Goal: Transaction & Acquisition: Download file/media

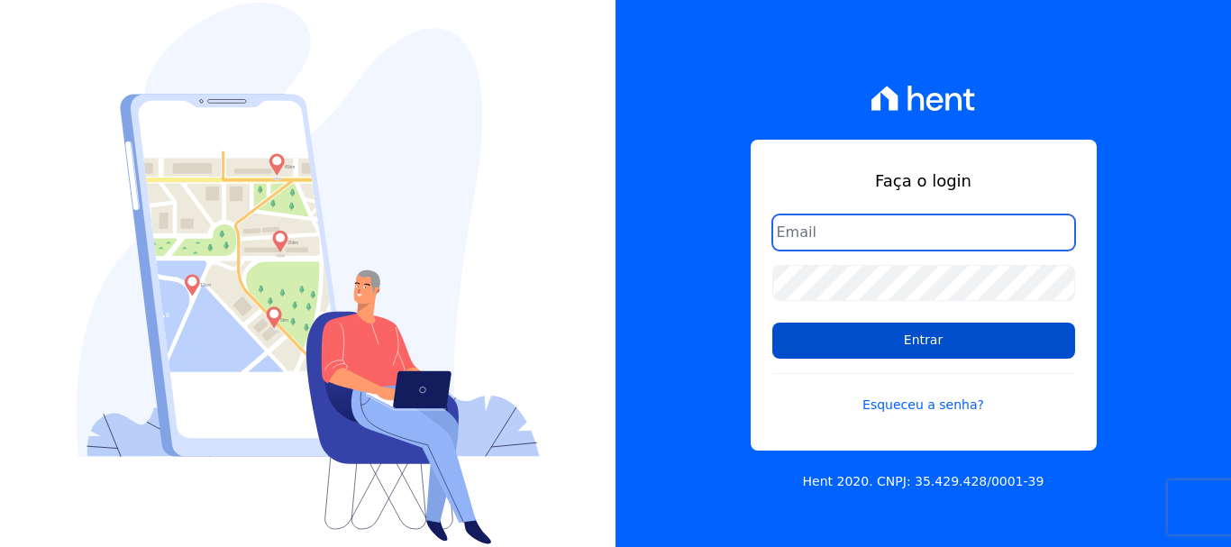
type input "[EMAIL_ADDRESS][DOMAIN_NAME]"
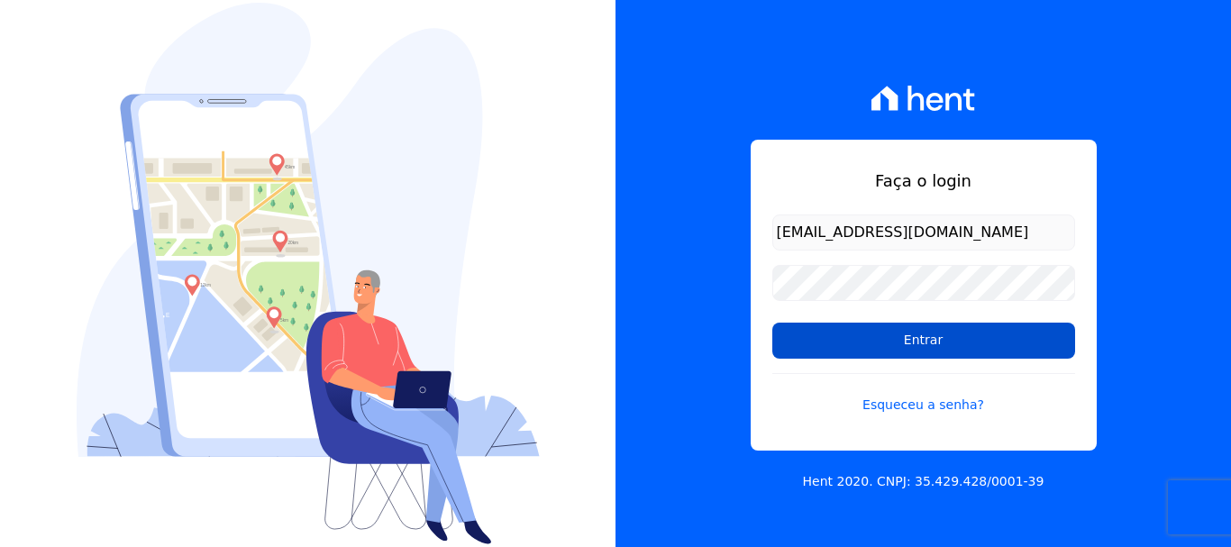
click at [904, 337] on input "Entrar" at bounding box center [923, 341] width 303 height 36
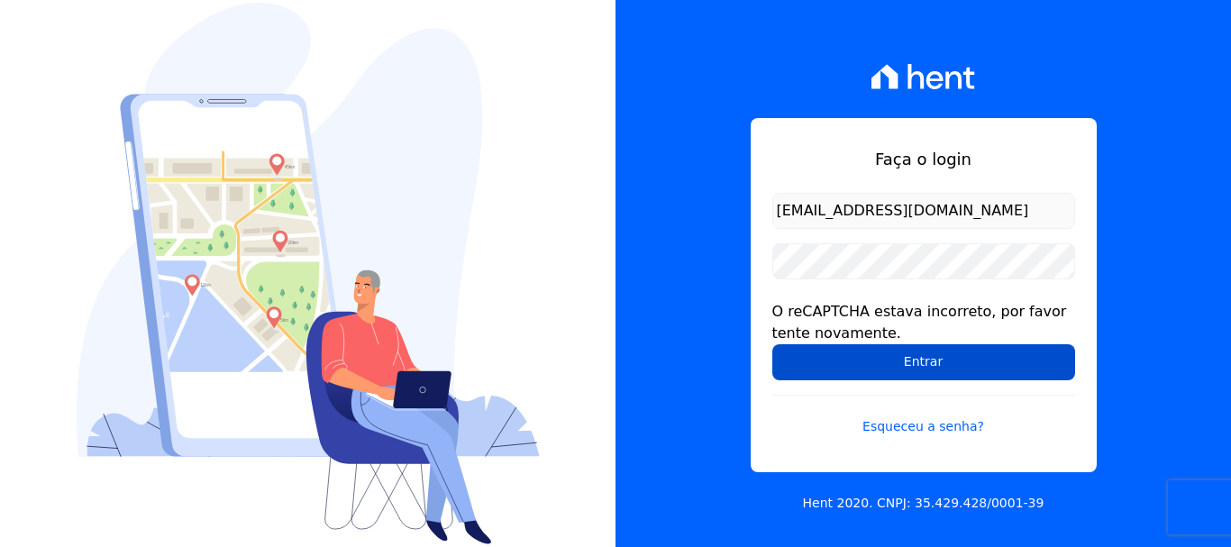
click at [905, 361] on input "Entrar" at bounding box center [923, 362] width 303 height 36
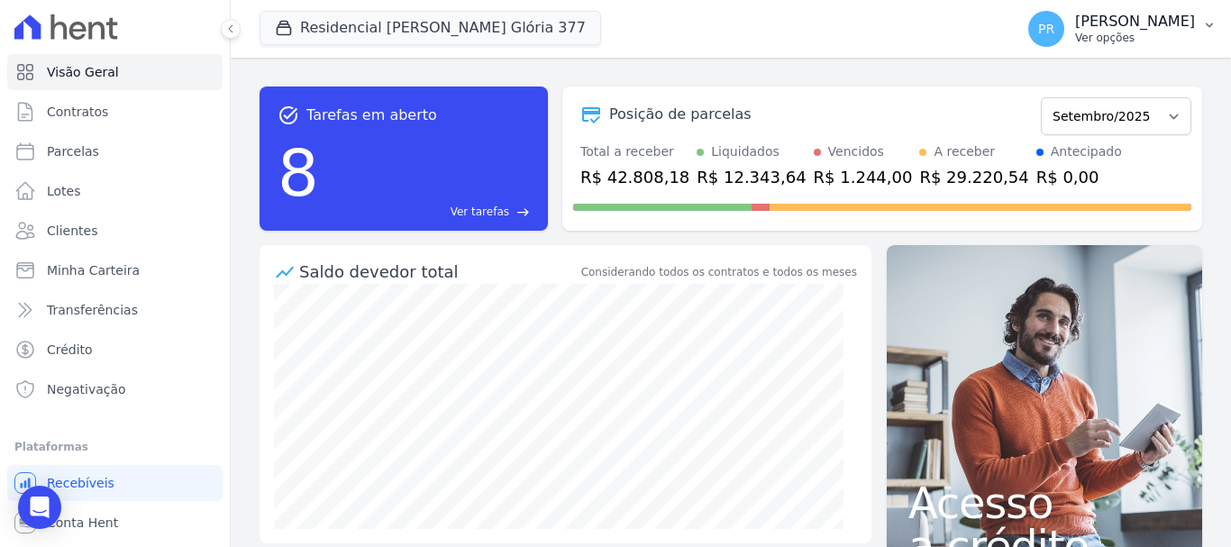
click at [1130, 30] on p "[PERSON_NAME]" at bounding box center [1135, 22] width 120 height 18
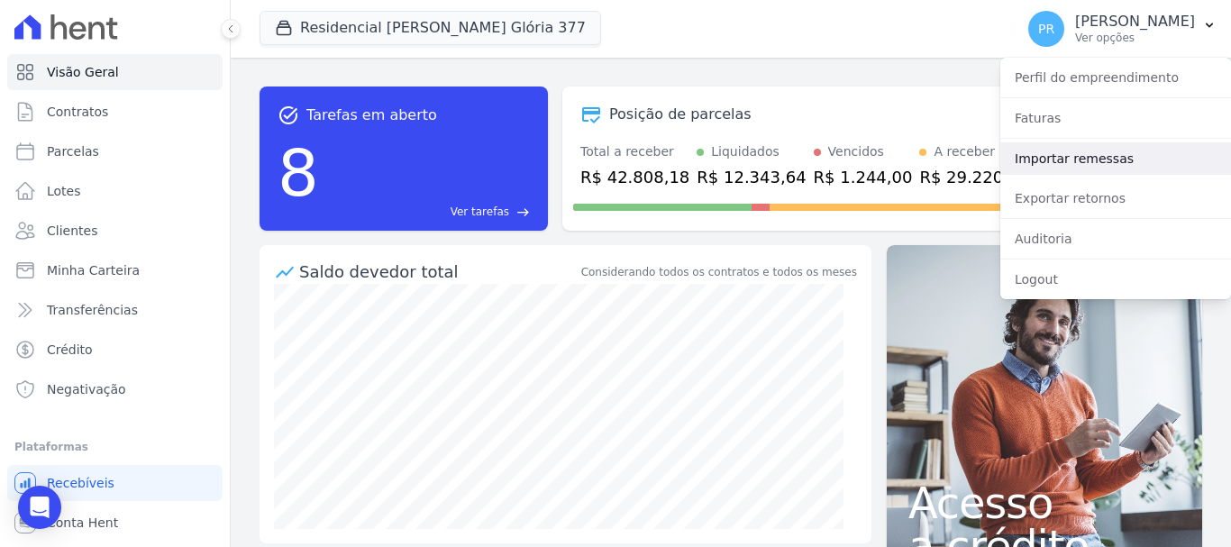
click at [1032, 159] on link "Importar remessas" at bounding box center [1115, 158] width 231 height 32
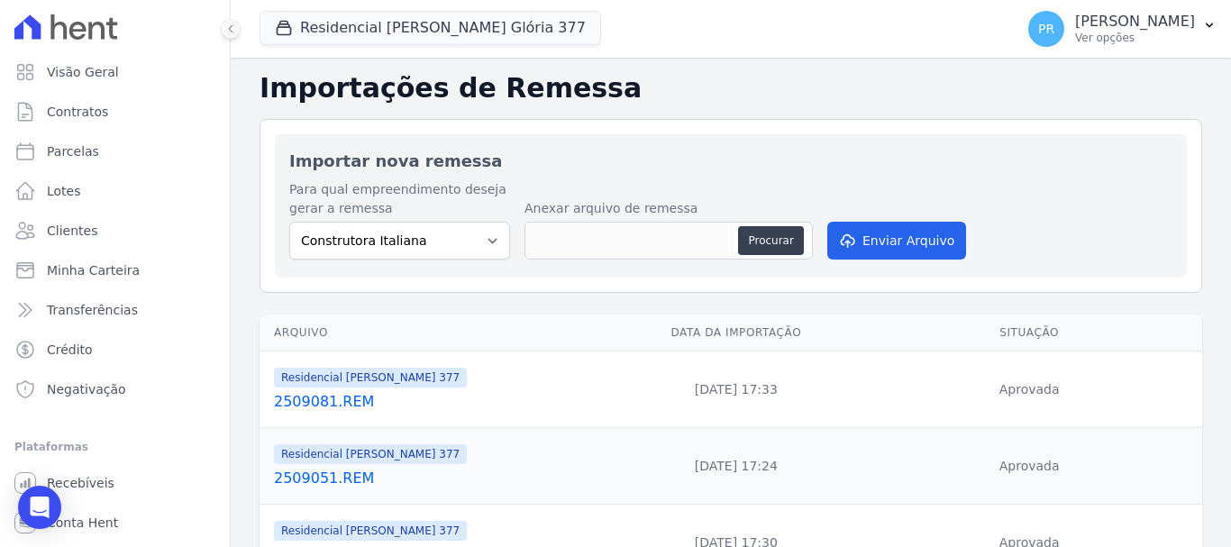
click at [1134, 25] on p "[PERSON_NAME]" at bounding box center [1135, 22] width 120 height 18
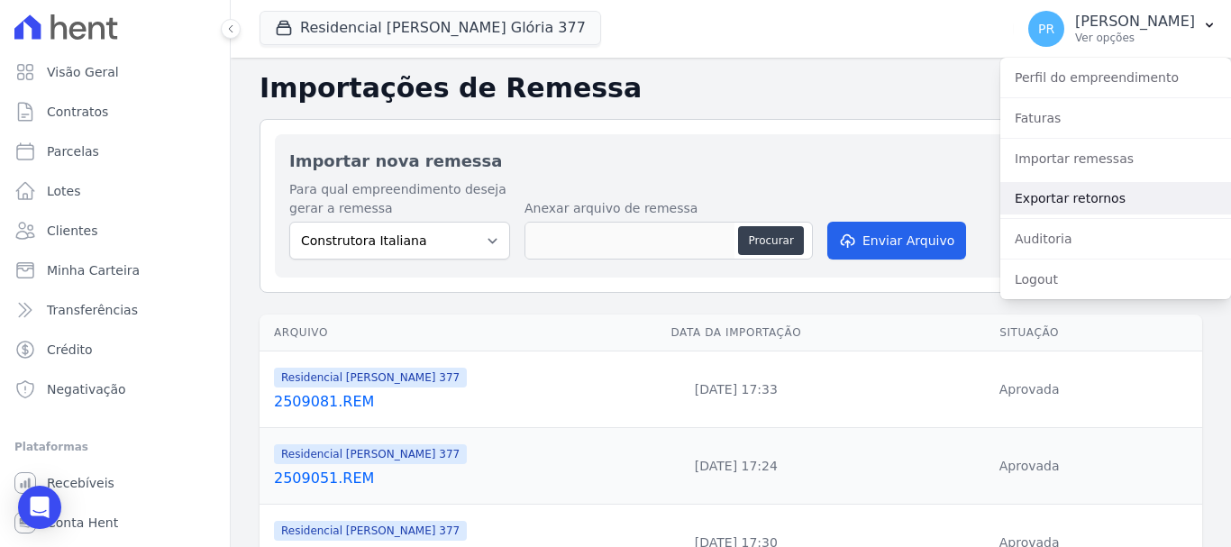
click at [1103, 200] on link "Exportar retornos" at bounding box center [1115, 198] width 231 height 32
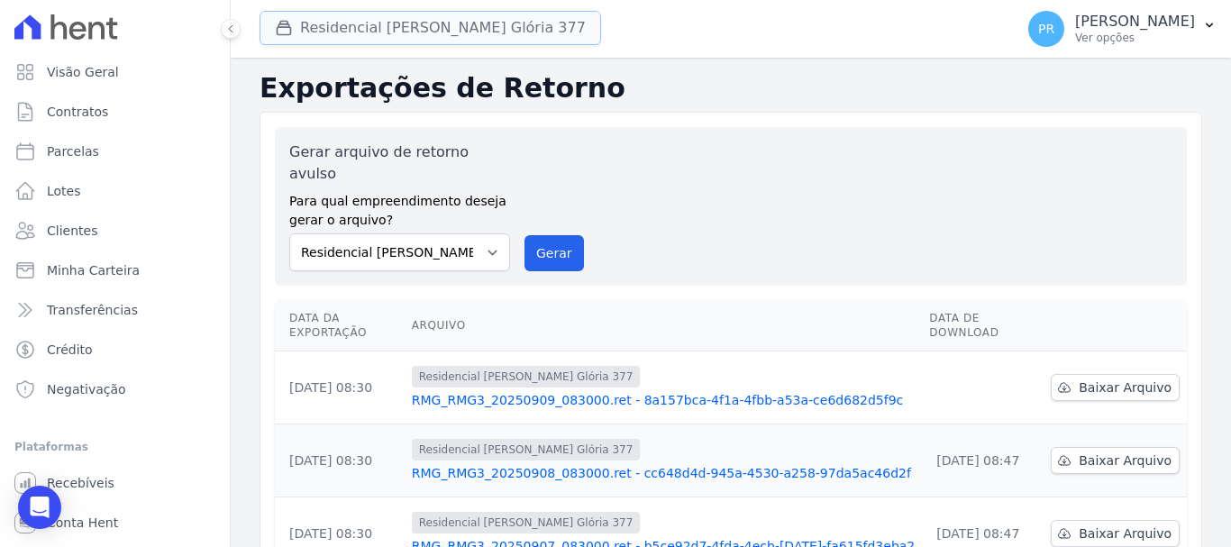
click at [371, 30] on button "Residencial [PERSON_NAME] Glória 377" at bounding box center [431, 28] width 342 height 34
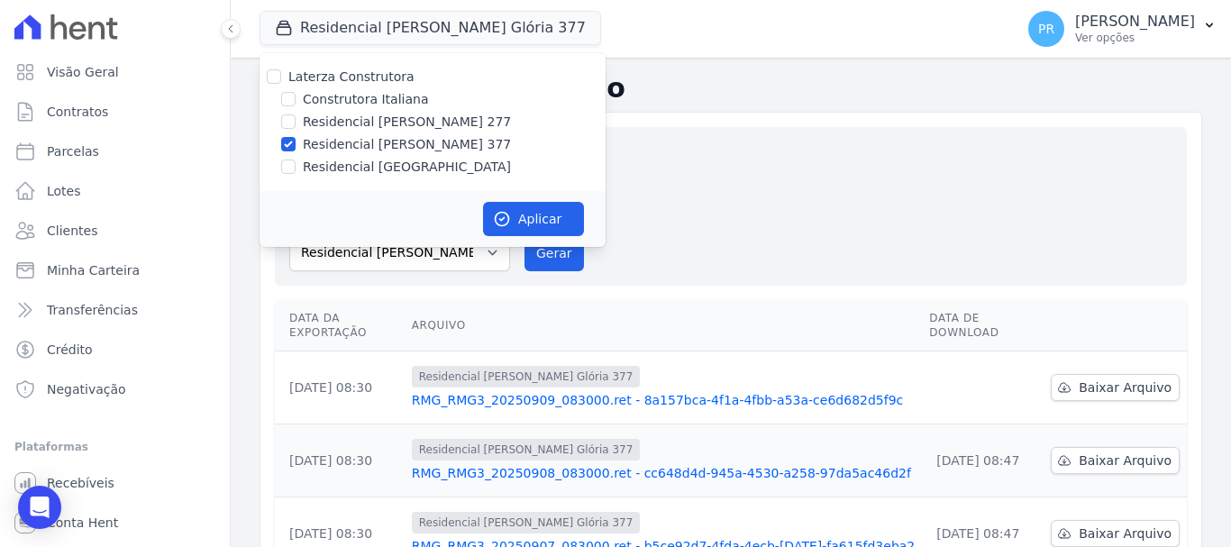
click at [340, 79] on label "Laterza Construtora" at bounding box center [351, 76] width 126 height 14
click at [281, 79] on input "Laterza Construtora" at bounding box center [274, 76] width 14 height 14
checkbox input "true"
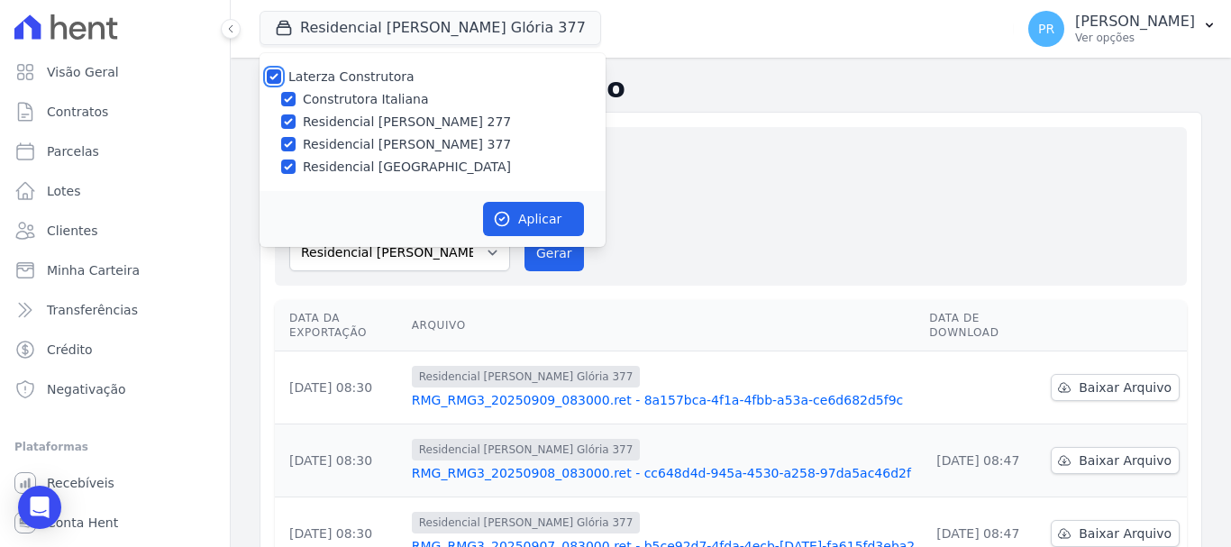
checkbox input "true"
drag, startPoint x: 340, startPoint y: 79, endPoint x: 344, endPoint y: 87, distance: 9.3
click at [342, 79] on label "Laterza Construtora" at bounding box center [351, 76] width 126 height 14
click at [281, 79] on input "Laterza Construtora" at bounding box center [274, 76] width 14 height 14
checkbox input "false"
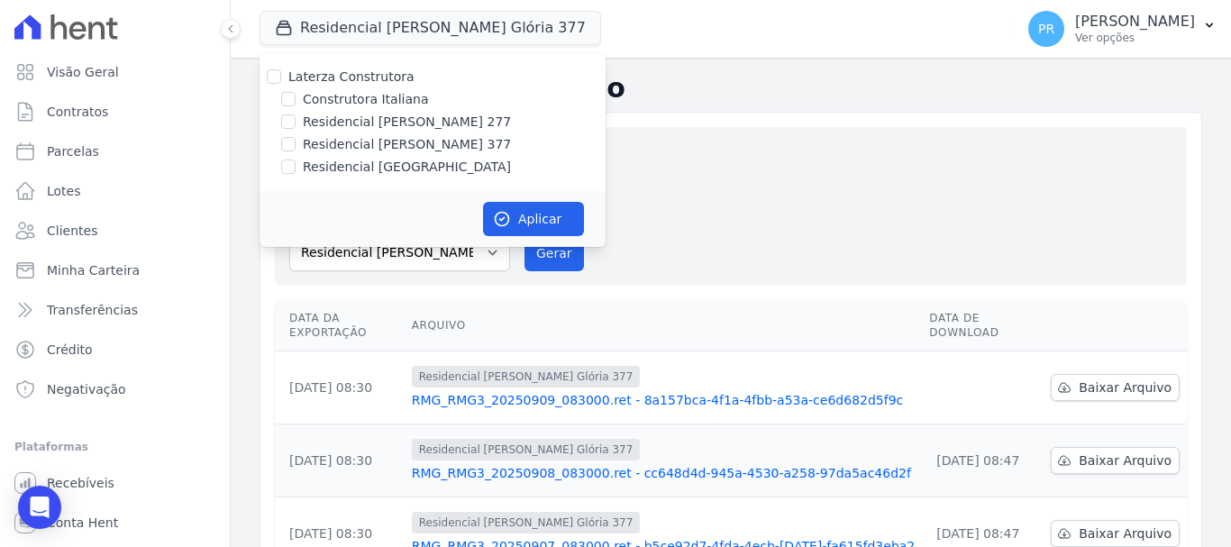
checkbox input "false"
drag, startPoint x: 353, startPoint y: 96, endPoint x: 399, endPoint y: 113, distance: 48.7
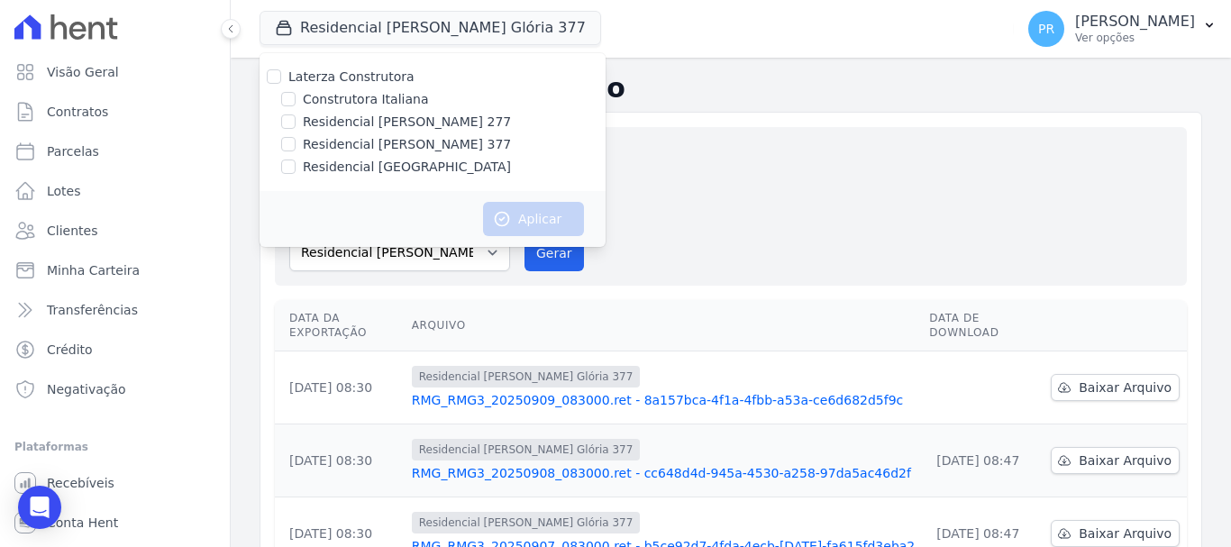
click at [354, 96] on label "Construtora Italiana" at bounding box center [365, 99] width 125 height 19
click at [296, 96] on input "Construtora Italiana" at bounding box center [288, 99] width 14 height 14
checkbox input "true"
click at [512, 213] on button "Aplicar" at bounding box center [533, 219] width 101 height 34
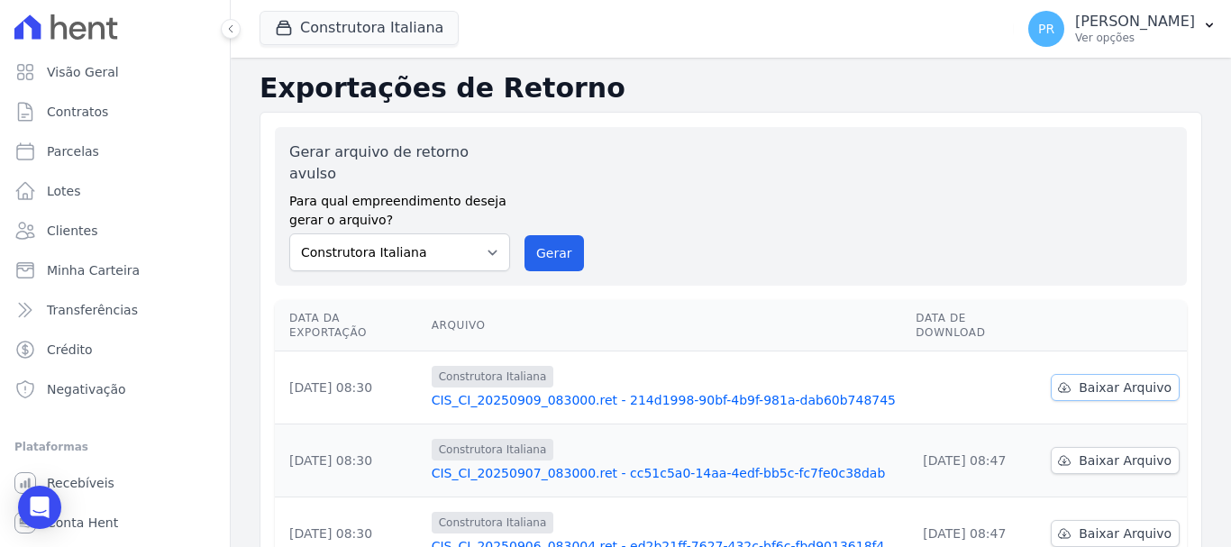
click at [1068, 374] on link "Baixar Arquivo" at bounding box center [1115, 387] width 129 height 27
click at [442, 34] on button "Construtora Italiana" at bounding box center [359, 28] width 199 height 34
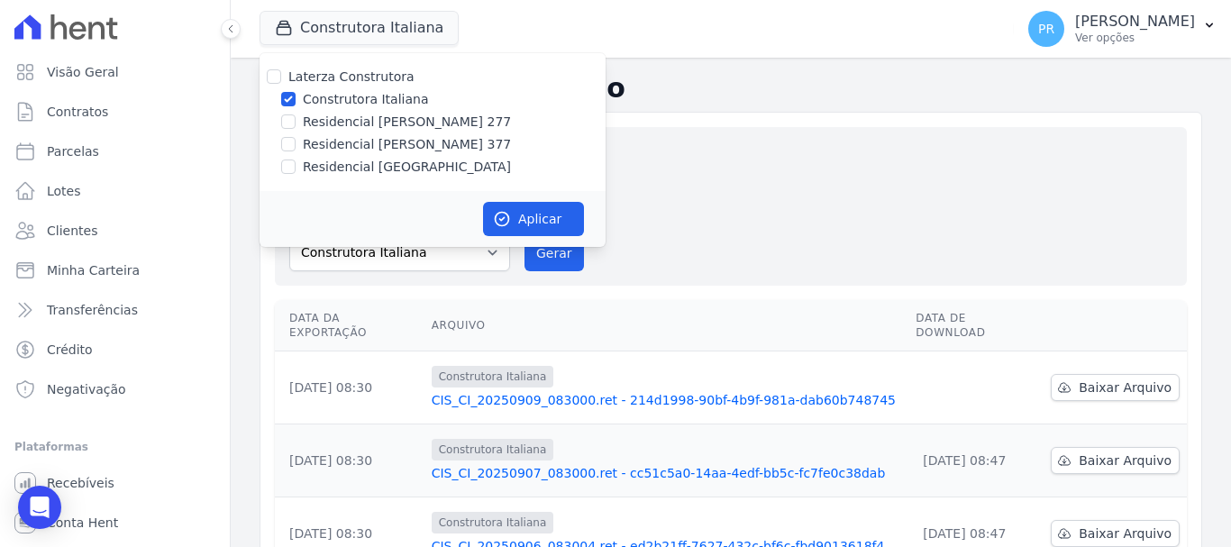
click at [347, 104] on label "Construtora Italiana" at bounding box center [365, 99] width 125 height 19
click at [296, 104] on input "Construtora Italiana" at bounding box center [288, 99] width 14 height 14
checkbox input "false"
click at [353, 114] on label "Residencial [PERSON_NAME] 277" at bounding box center [407, 122] width 208 height 19
click at [296, 114] on input "Residencial [PERSON_NAME] 277" at bounding box center [288, 121] width 14 height 14
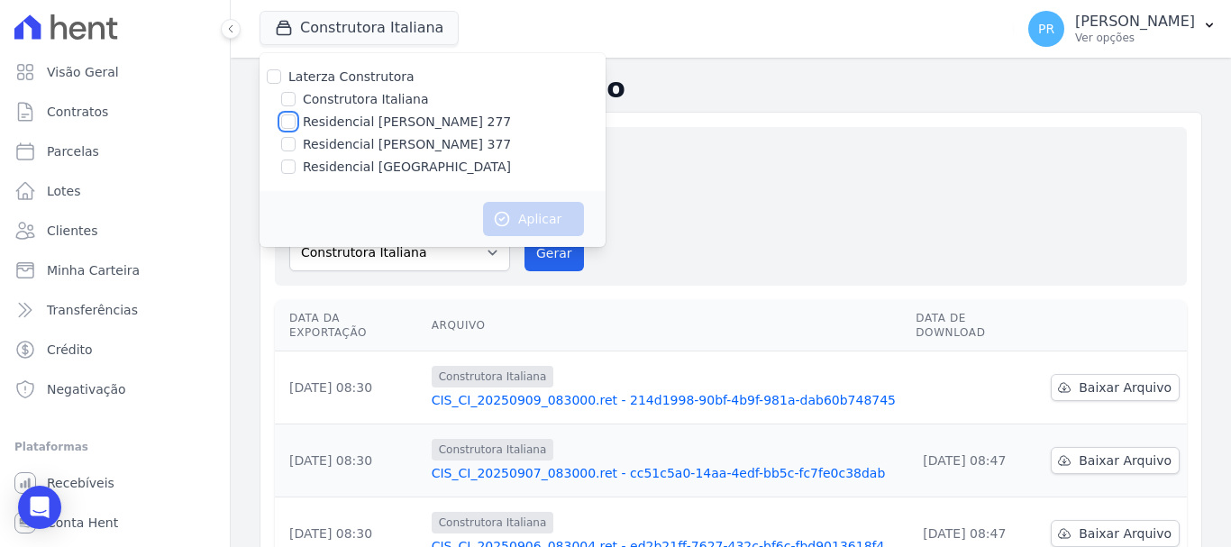
checkbox input "true"
click at [534, 218] on button "Aplicar" at bounding box center [533, 219] width 101 height 34
click at [691, 102] on h2 "Exportações de Retorno" at bounding box center [731, 88] width 943 height 32
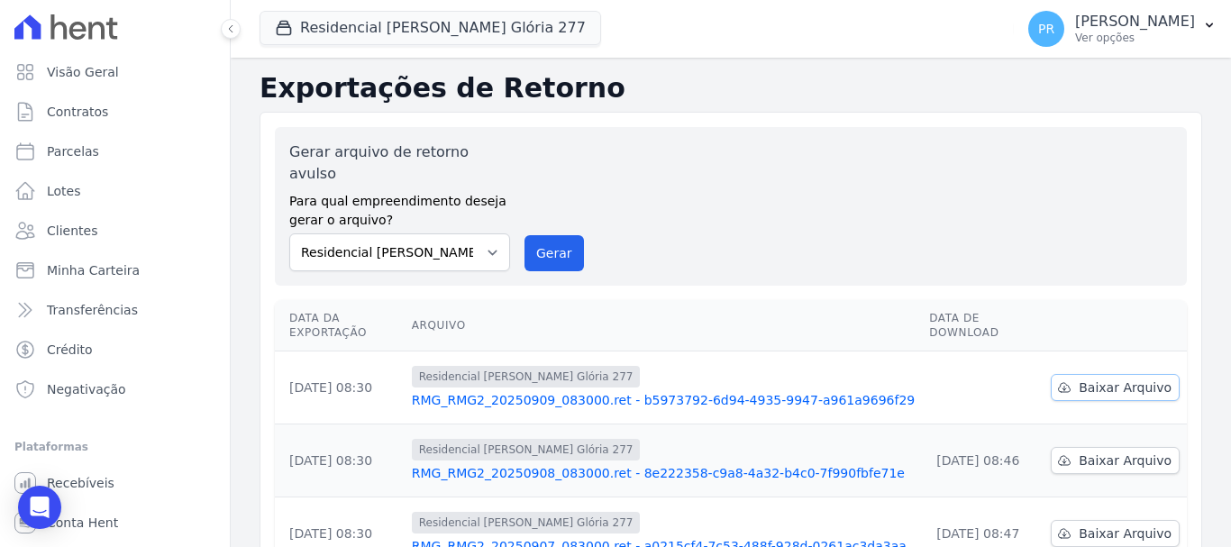
click at [1126, 378] on span "Baixar Arquivo" at bounding box center [1125, 387] width 93 height 18
click at [404, 26] on button "Residencial [PERSON_NAME] Glória 277" at bounding box center [431, 28] width 342 height 34
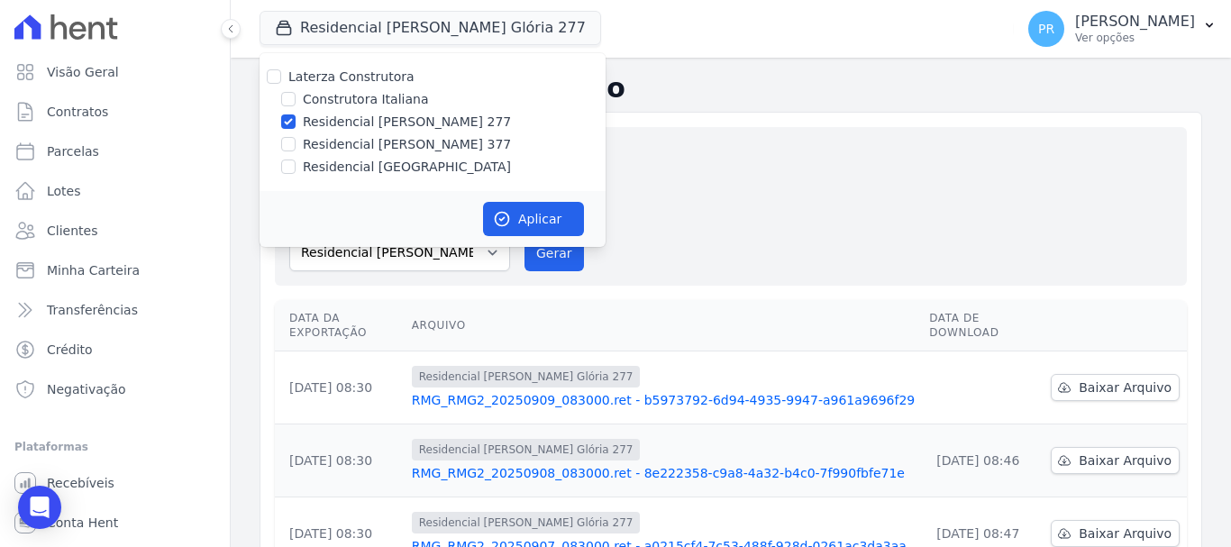
click at [334, 122] on label "Residencial [PERSON_NAME] 277" at bounding box center [407, 122] width 208 height 19
click at [296, 122] on input "Residencial [PERSON_NAME] 277" at bounding box center [288, 121] width 14 height 14
checkbox input "false"
click at [343, 143] on label "Residencial [PERSON_NAME] 377" at bounding box center [407, 144] width 208 height 19
click at [296, 143] on input "Residencial [PERSON_NAME] 377" at bounding box center [288, 144] width 14 height 14
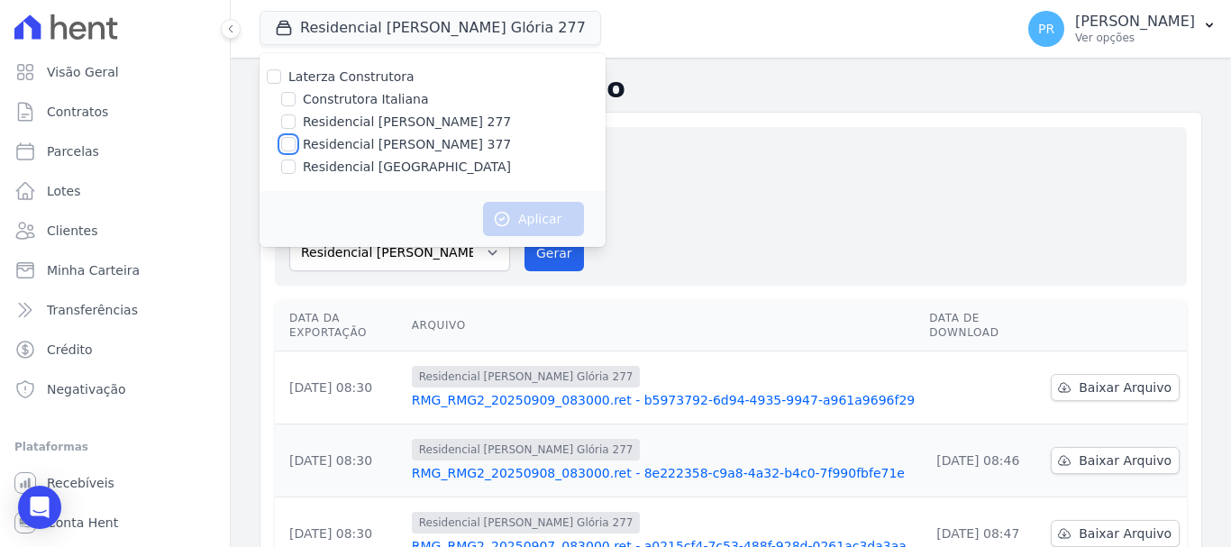
checkbox input "true"
click at [544, 223] on button "Aplicar" at bounding box center [533, 219] width 101 height 34
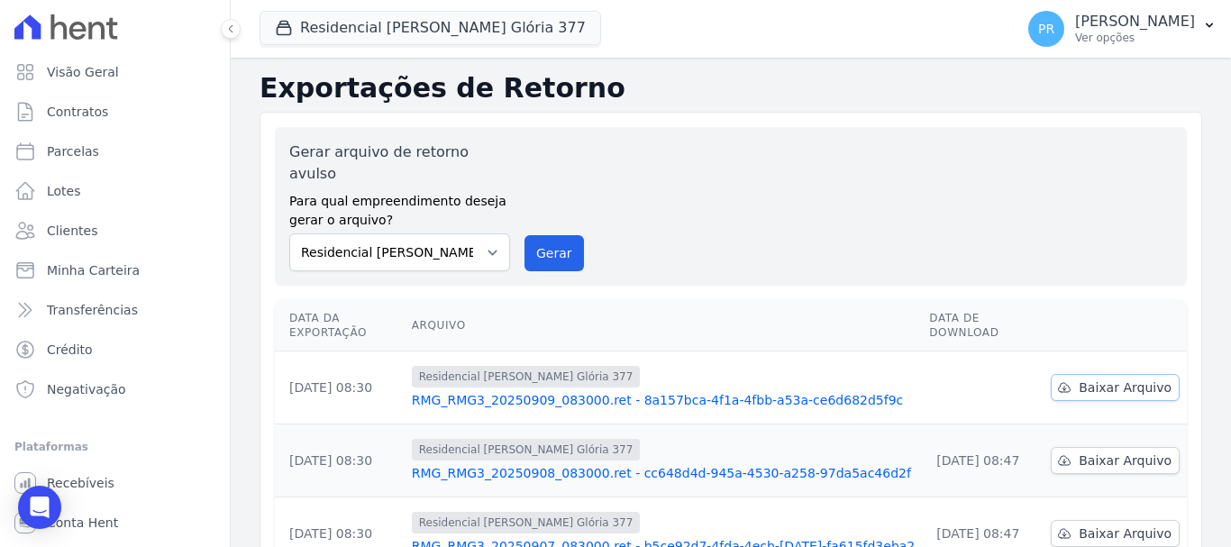
click at [1089, 378] on span "Baixar Arquivo" at bounding box center [1125, 387] width 93 height 18
click at [483, 34] on button "Residencial [PERSON_NAME] Glória 377" at bounding box center [431, 28] width 342 height 34
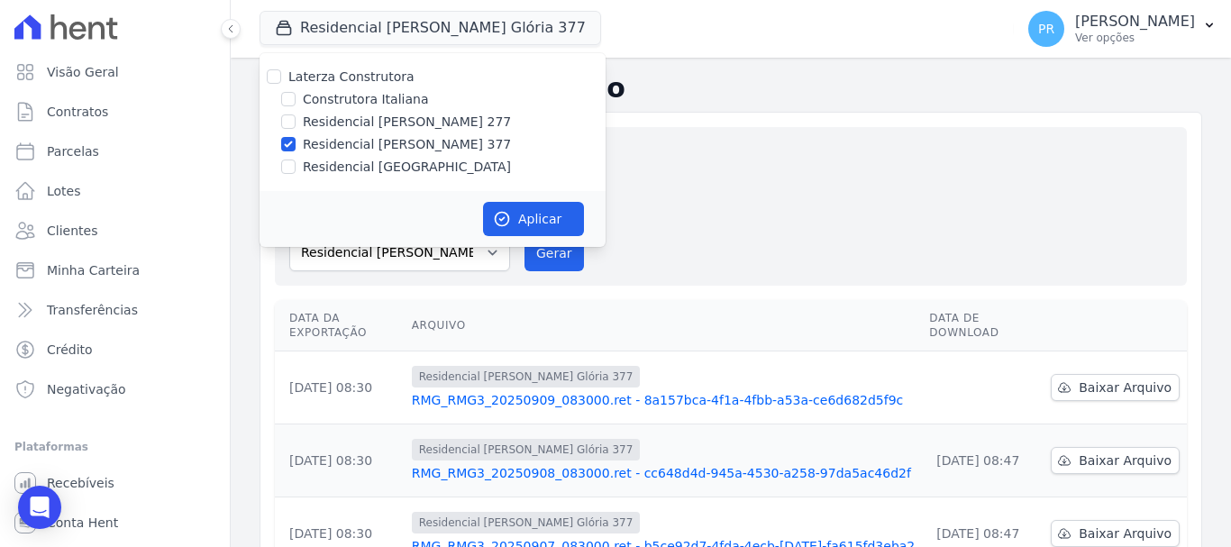
click at [339, 148] on label "Residencial [PERSON_NAME] 377" at bounding box center [407, 144] width 208 height 19
click at [296, 148] on input "Residencial [PERSON_NAME] 377" at bounding box center [288, 144] width 14 height 14
checkbox input "false"
click at [343, 170] on label "Residencial [GEOGRAPHIC_DATA]" at bounding box center [407, 167] width 208 height 19
click at [296, 170] on input "Residencial [GEOGRAPHIC_DATA]" at bounding box center [288, 166] width 14 height 14
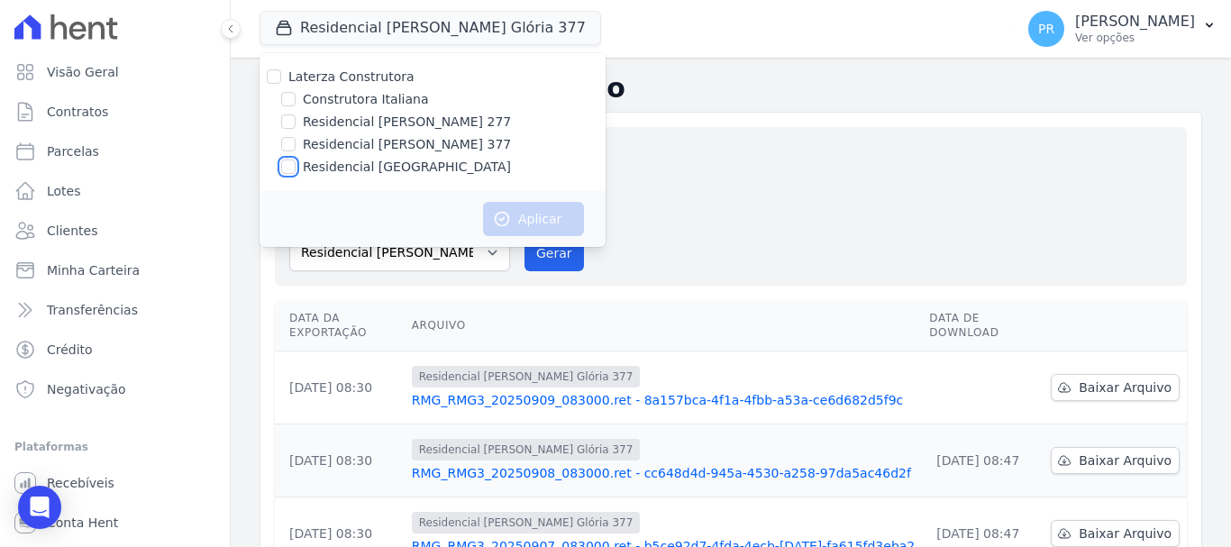
checkbox input "true"
click at [533, 225] on button "Aplicar" at bounding box center [533, 219] width 101 height 34
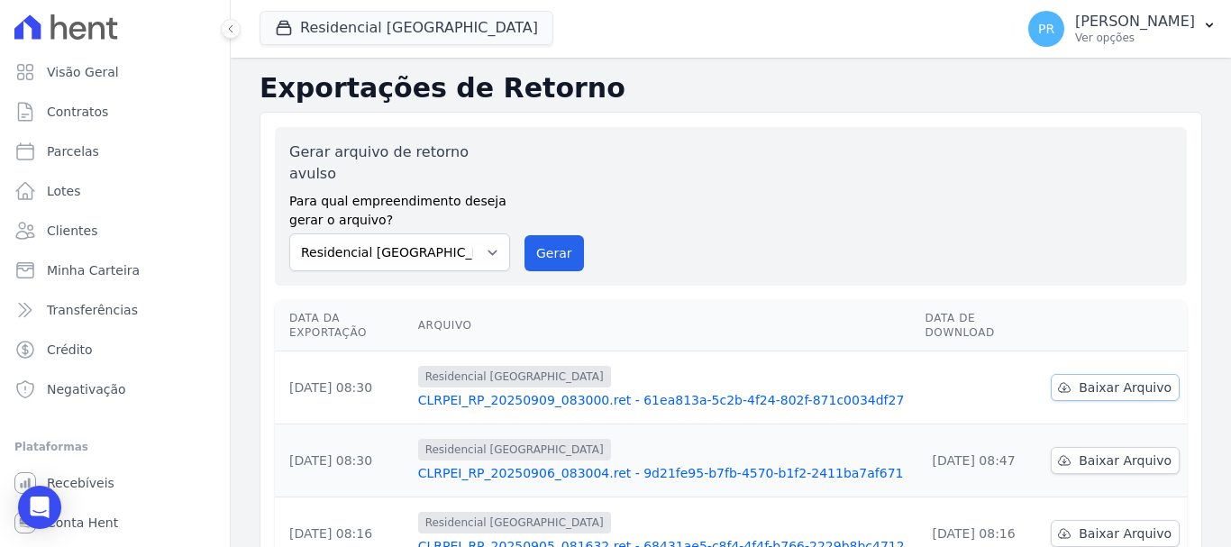
click at [1128, 378] on span "Baixar Arquivo" at bounding box center [1125, 387] width 93 height 18
